Goal: Task Accomplishment & Management: Manage account settings

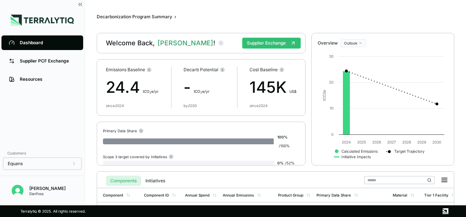
click at [218, 43] on icon "button" at bounding box center [221, 43] width 6 height 6
click at [16, 190] on img "Open user button" at bounding box center [18, 191] width 12 height 12
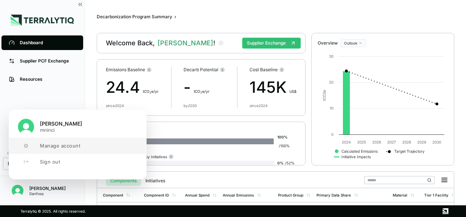
click at [59, 141] on button "Manage account" at bounding box center [77, 146] width 137 height 16
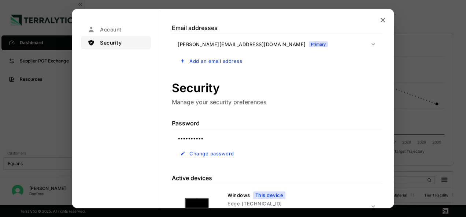
scroll to position [183, 0]
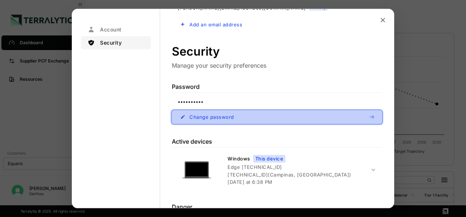
click at [215, 116] on span "Change password" at bounding box center [211, 117] width 45 height 6
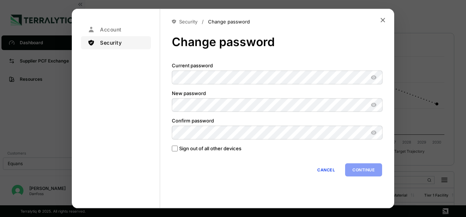
scroll to position [4, 0]
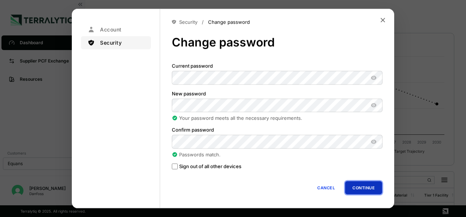
click at [359, 188] on button "Continue" at bounding box center [363, 188] width 37 height 13
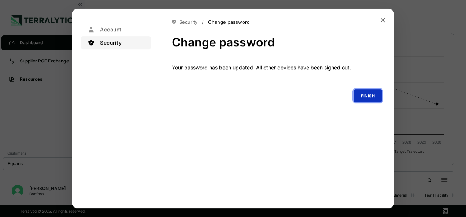
click at [367, 97] on button "Finish" at bounding box center [367, 95] width 29 height 13
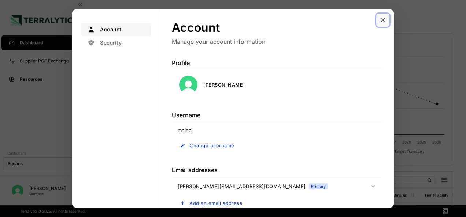
click at [384, 19] on icon "Close modal" at bounding box center [383, 20] width 4 height 4
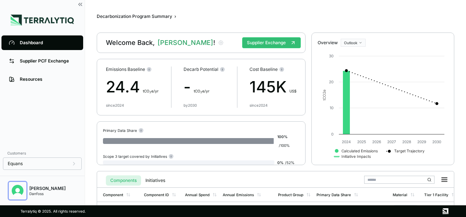
scroll to position [0, 0]
click at [53, 17] on img at bounding box center [42, 20] width 63 height 11
